Goal: Navigation & Orientation: Find specific page/section

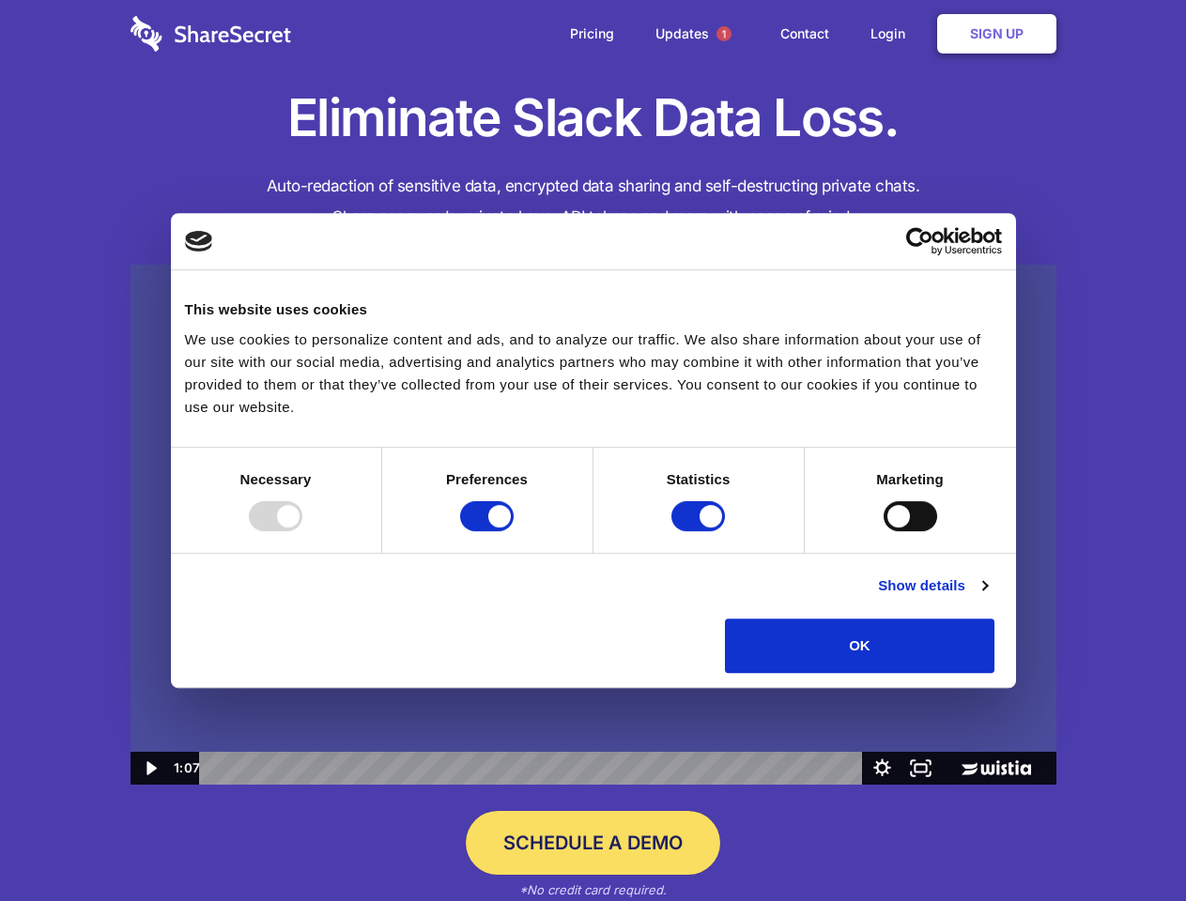
click at [592, 451] on img at bounding box center [593, 525] width 926 height 521
click at [302, 531] on div at bounding box center [276, 516] width 54 height 30
click at [514, 531] on input "Preferences" at bounding box center [487, 516] width 54 height 30
checkbox input "false"
click at [700, 531] on input "Statistics" at bounding box center [698, 516] width 54 height 30
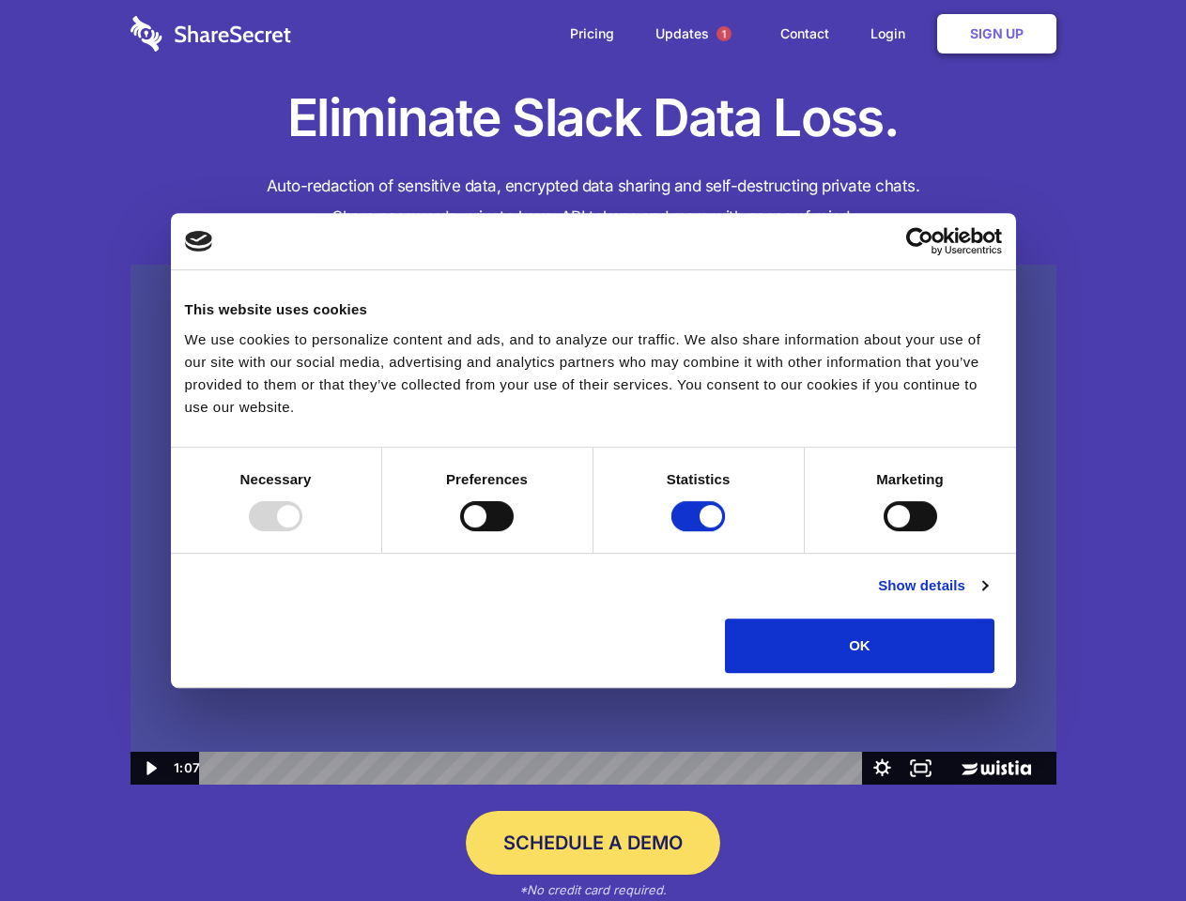
checkbox input "false"
click at [883, 531] on input "Marketing" at bounding box center [910, 516] width 54 height 30
checkbox input "true"
click at [987, 597] on link "Show details" at bounding box center [932, 586] width 109 height 23
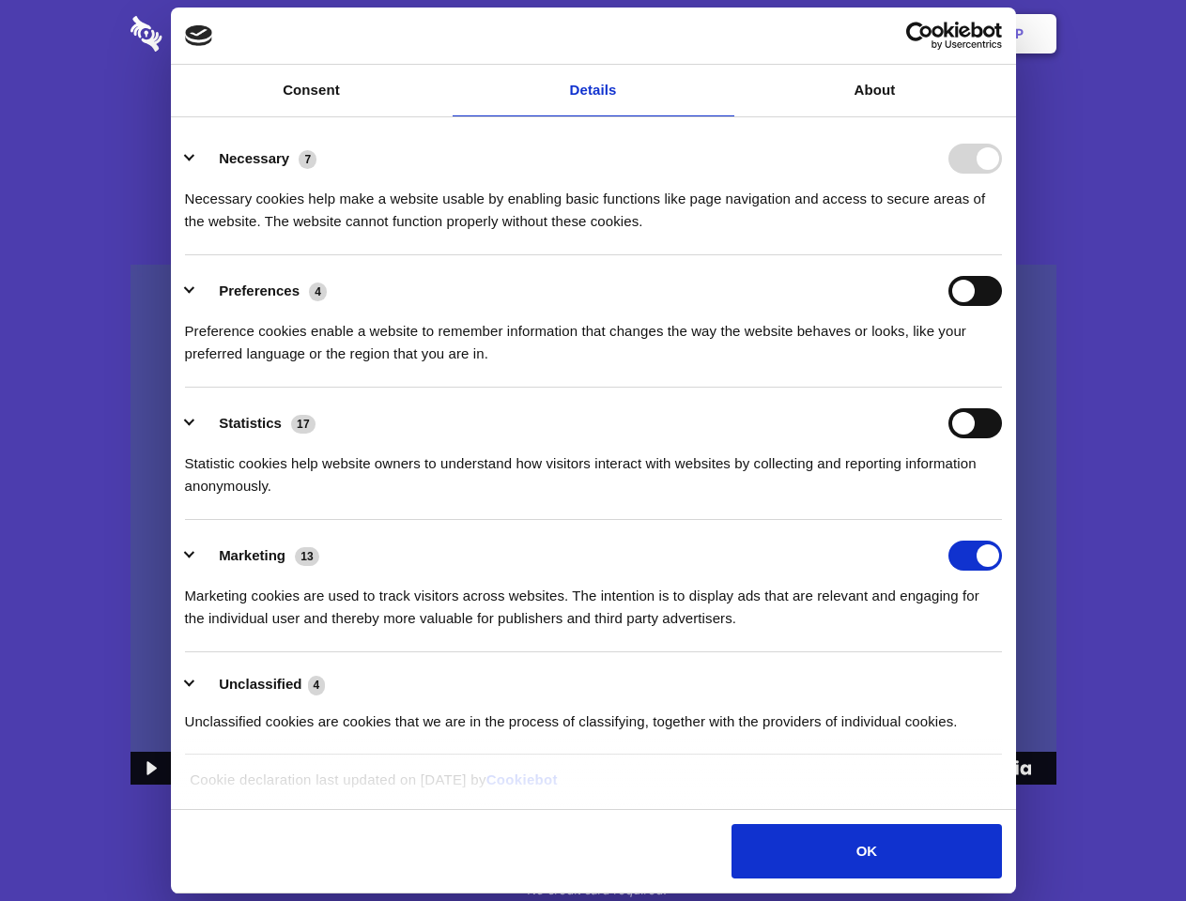
click at [1002, 255] on li "Necessary 7 Necessary cookies help make a website usable by enabling basic func…" at bounding box center [593, 189] width 817 height 132
click at [723, 34] on span "1" at bounding box center [723, 33] width 15 height 15
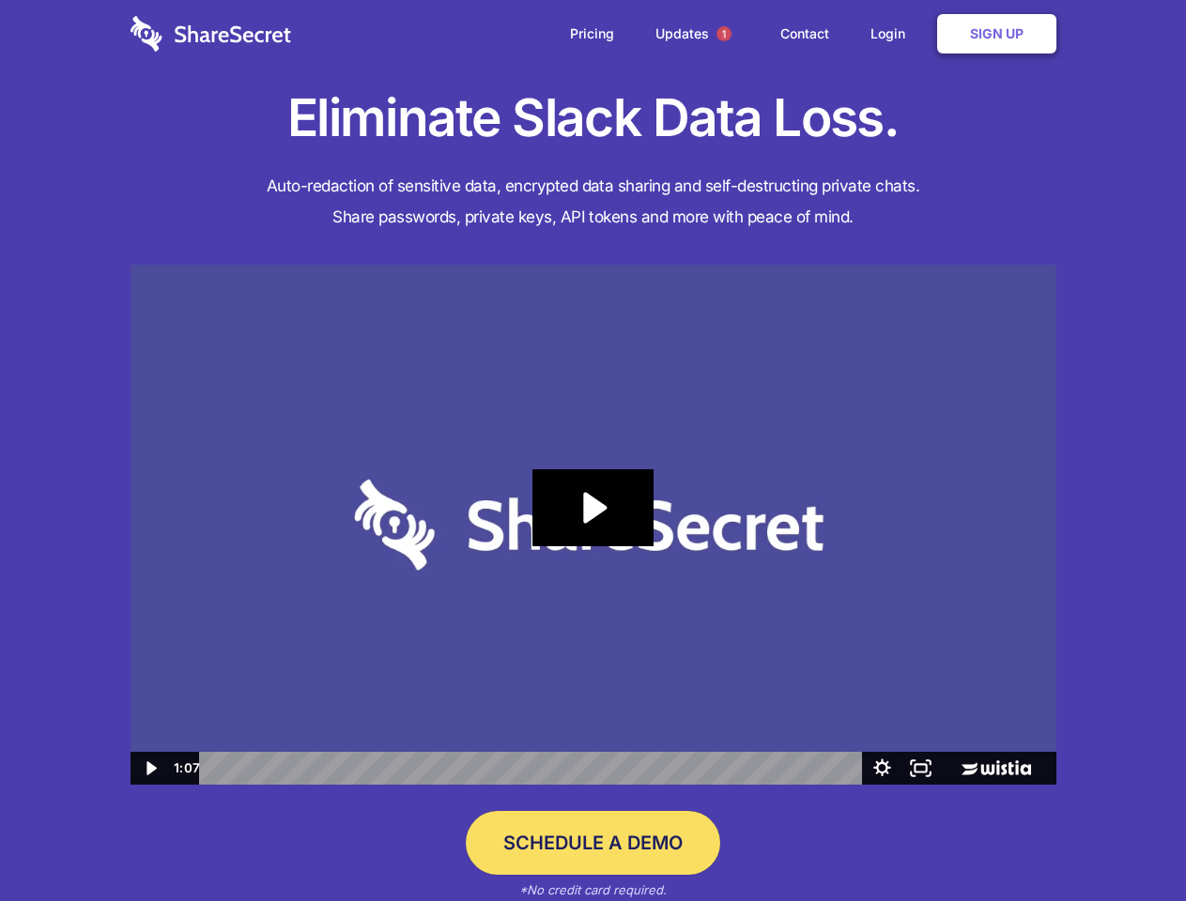
click at [593, 525] on icon "Play Video: Sharesecret Slack Extension" at bounding box center [592, 507] width 120 height 77
